Goal: Information Seeking & Learning: Learn about a topic

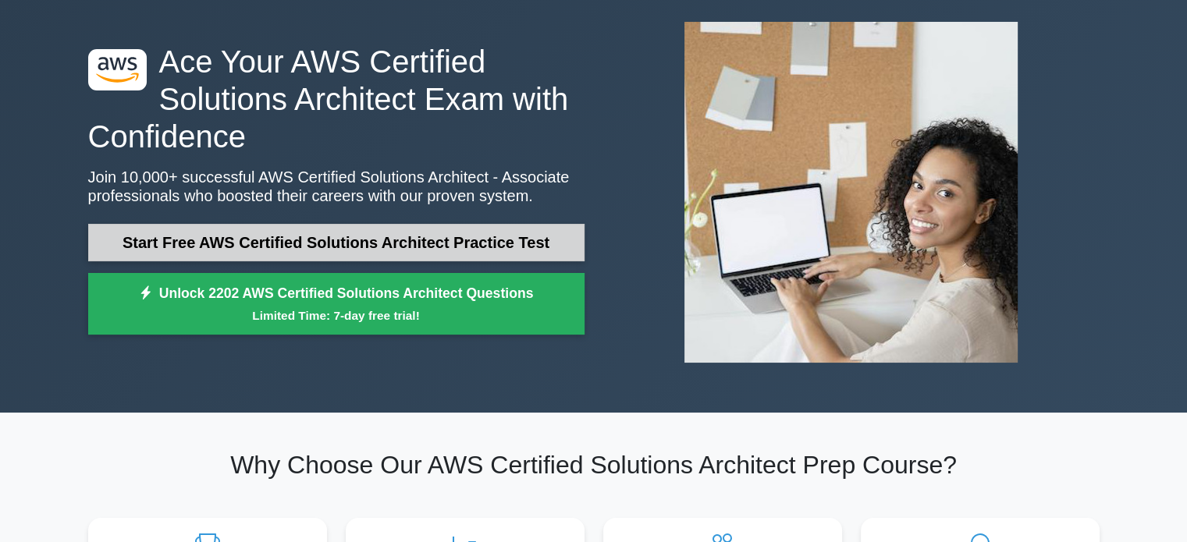
click at [299, 241] on link "Start Free AWS Certified Solutions Architect Practice Test" at bounding box center [336, 242] width 496 height 37
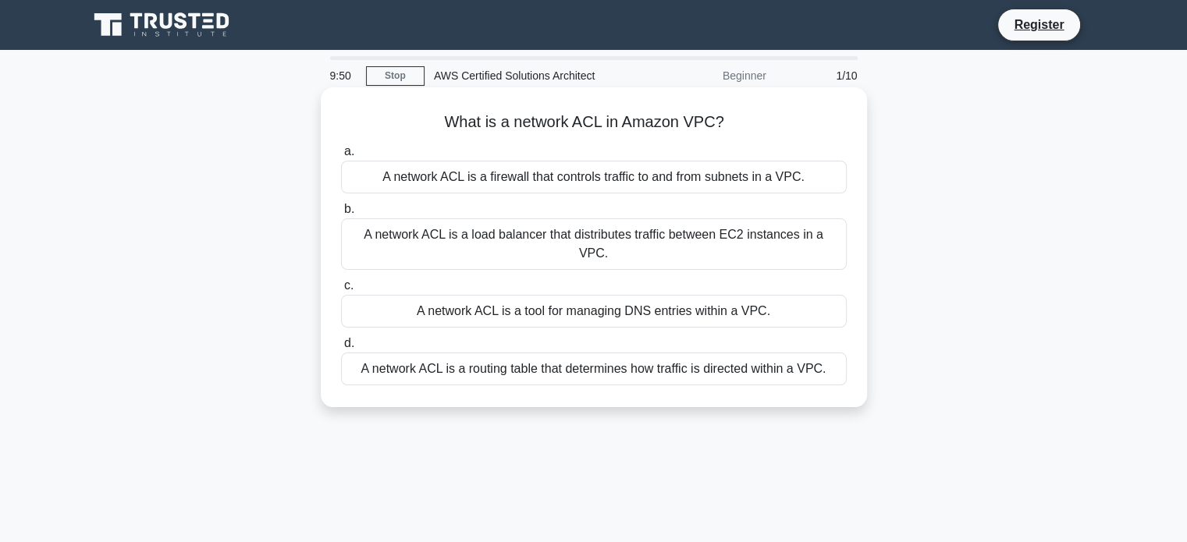
click at [469, 353] on div "A network ACL is a routing table that determines how traffic is directed within…" at bounding box center [594, 369] width 506 height 33
click at [341, 349] on input "d. A network ACL is a routing table that determines how traffic is directed wit…" at bounding box center [341, 344] width 0 height 10
